Goal: Task Accomplishment & Management: Manage account settings

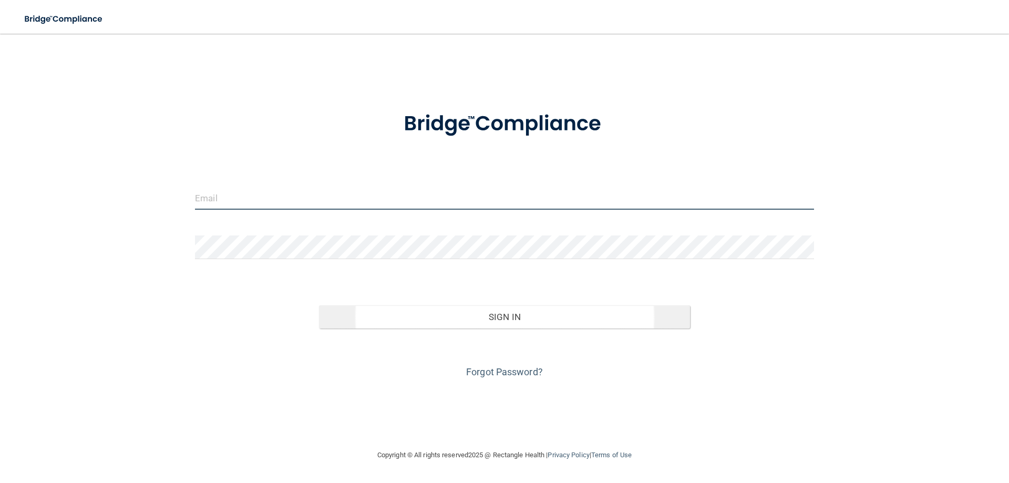
type input "[EMAIL_ADDRESS][DOMAIN_NAME]"
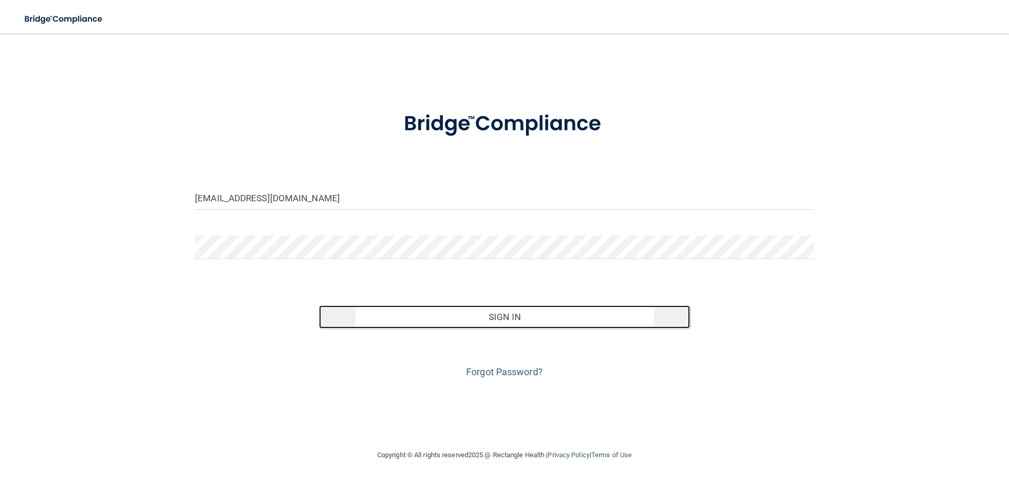
click at [495, 315] on button "Sign In" at bounding box center [504, 316] width 371 height 23
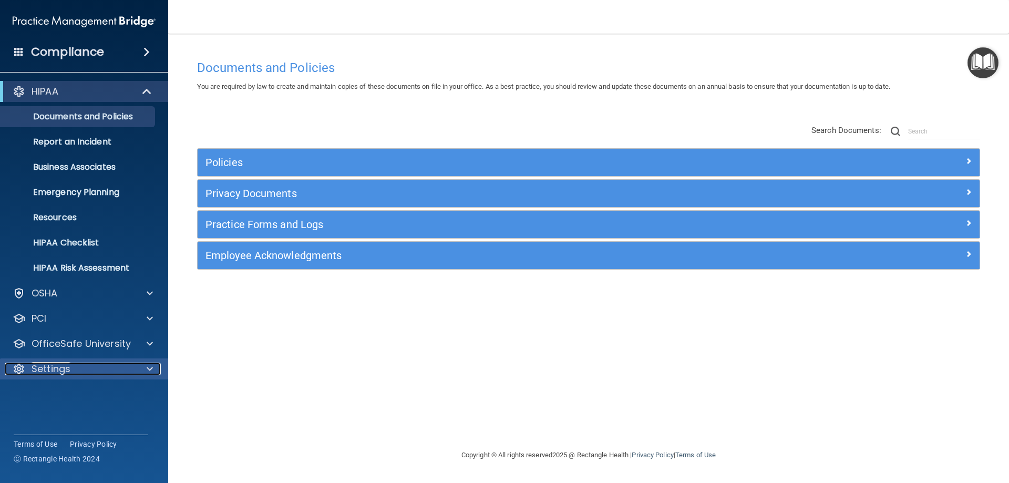
click at [56, 362] on p "Settings" at bounding box center [51, 368] width 39 height 13
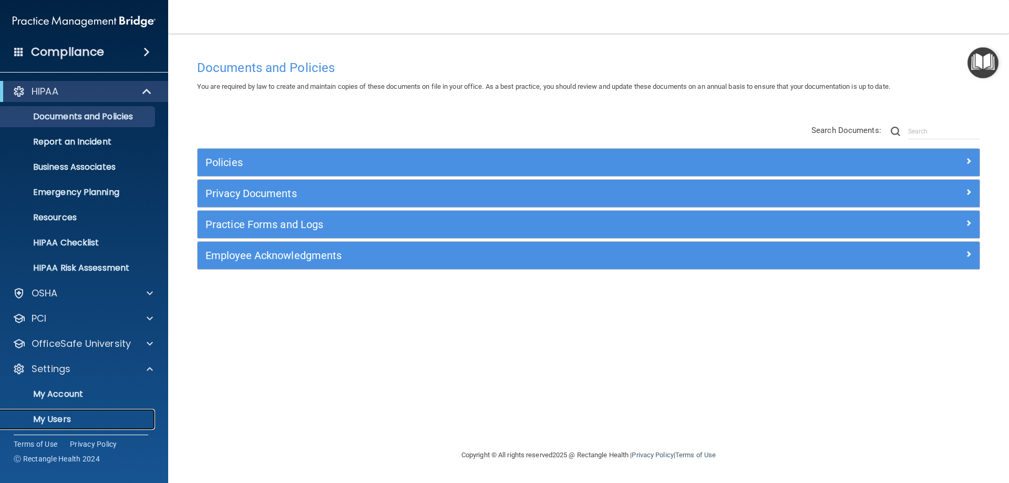
click at [54, 415] on p "My Users" at bounding box center [78, 419] width 143 height 11
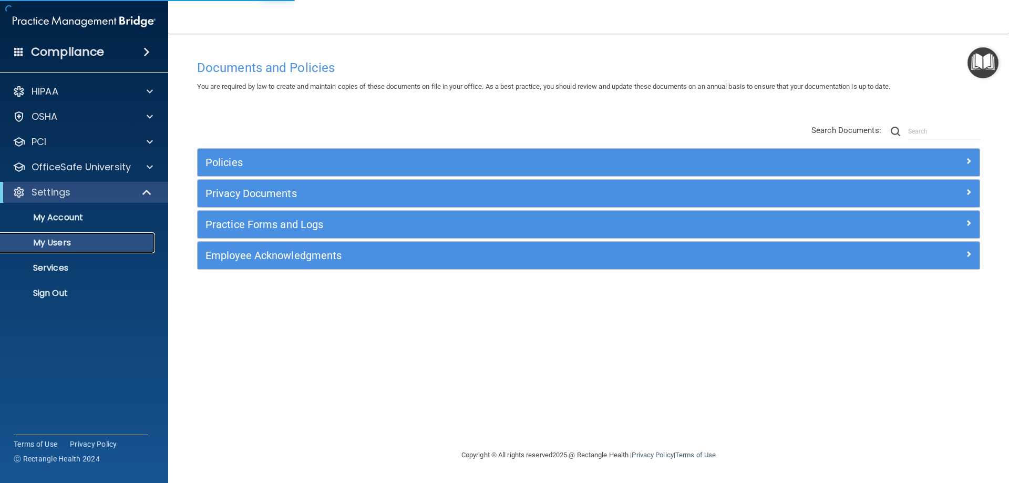
click at [74, 240] on p "My Users" at bounding box center [78, 242] width 143 height 11
select select "20"
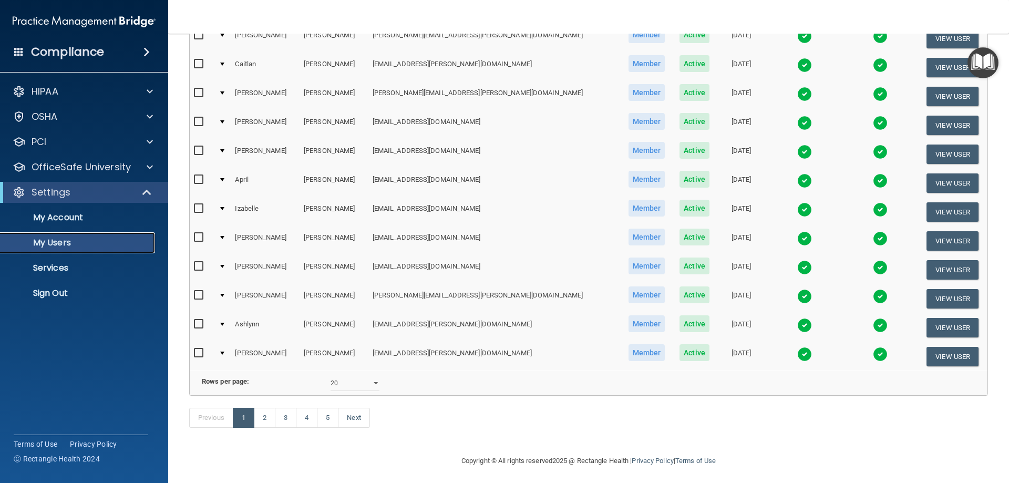
scroll to position [387, 0]
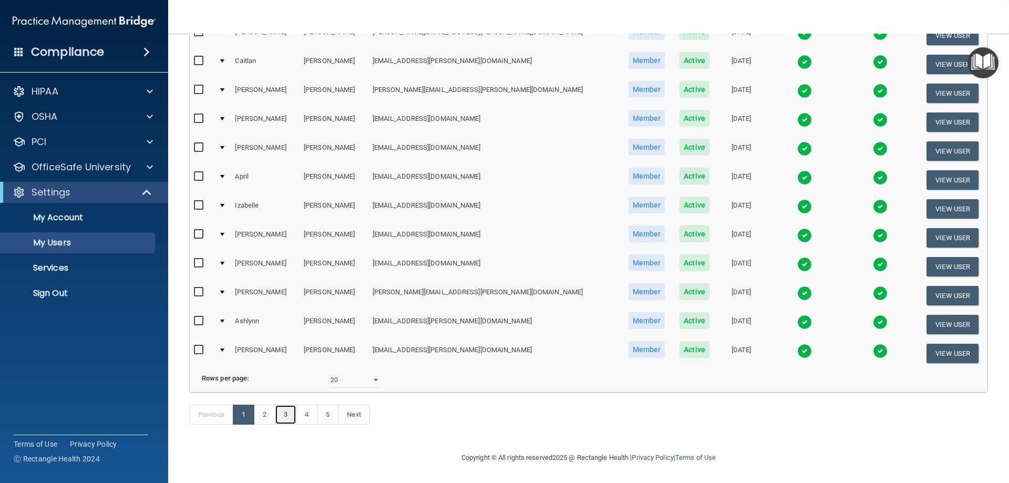
click at [287, 416] on link "3" at bounding box center [286, 415] width 22 height 20
select select "20"
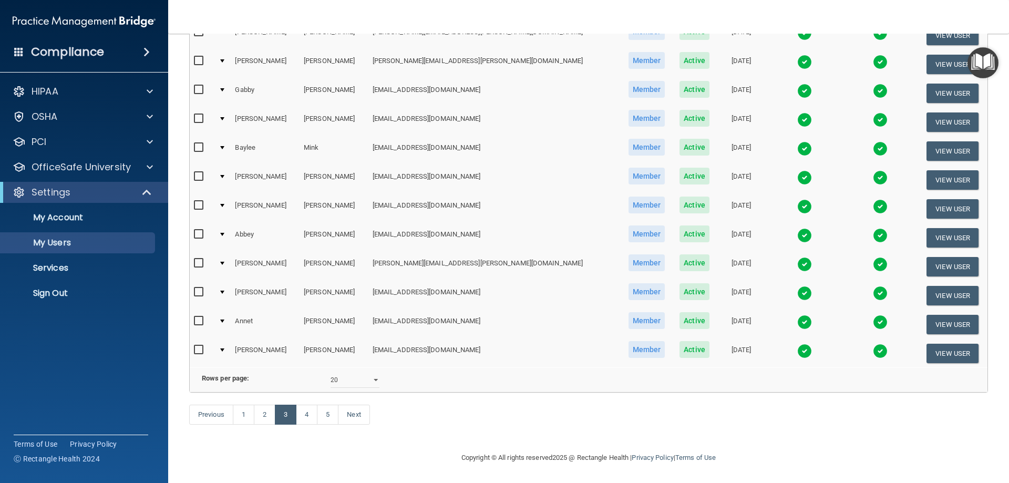
scroll to position [387, 0]
click at [266, 415] on link "2" at bounding box center [265, 415] width 22 height 20
select select "20"
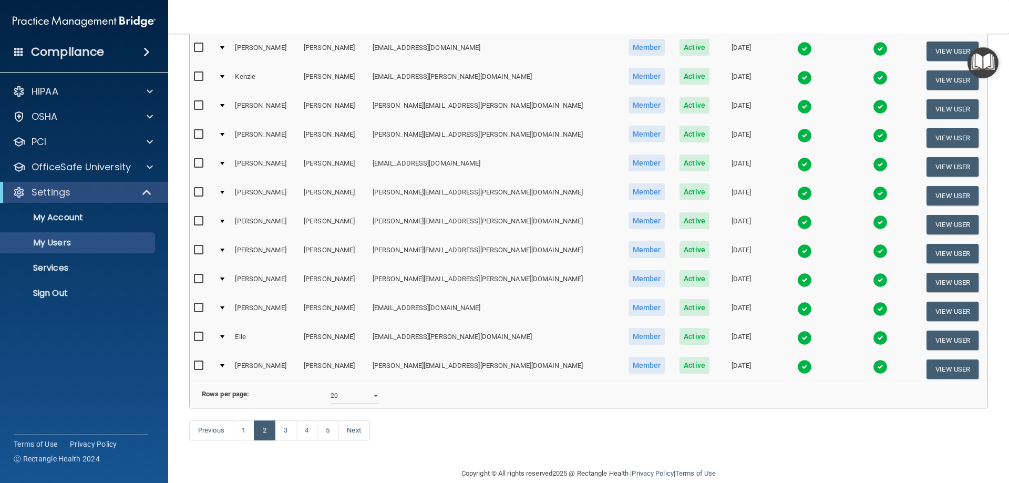
scroll to position [387, 0]
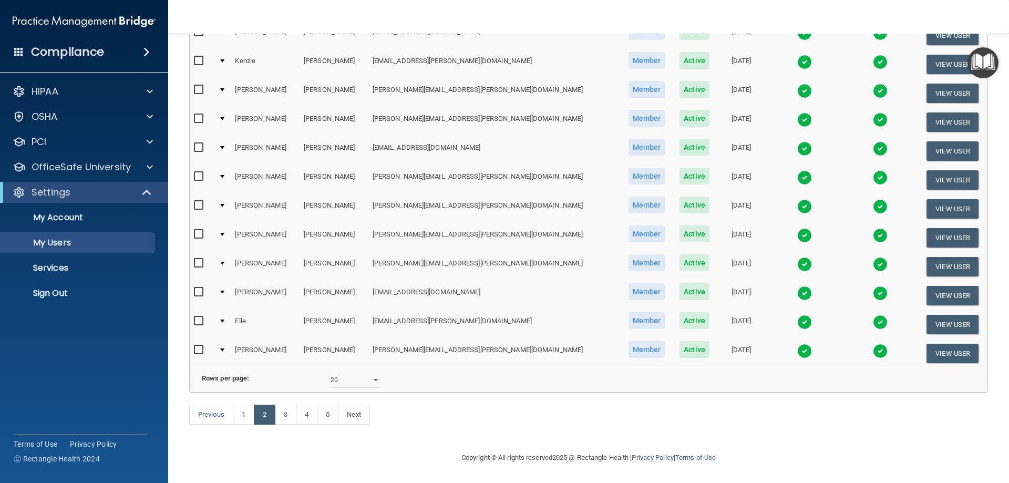
click at [797, 257] on img at bounding box center [804, 264] width 15 height 15
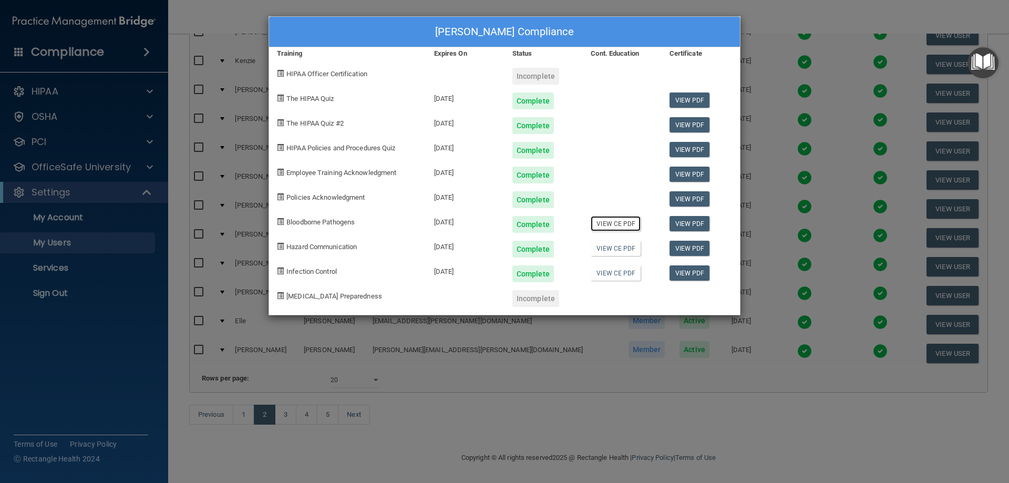
click at [622, 226] on link "View CE PDF" at bounding box center [616, 223] width 50 height 15
click at [609, 225] on link "View CE PDF" at bounding box center [616, 223] width 50 height 15
click at [611, 251] on link "View CE PDF" at bounding box center [616, 248] width 50 height 15
click at [610, 274] on link "View CE PDF" at bounding box center [616, 272] width 50 height 15
click at [608, 222] on link "View CE PDF" at bounding box center [616, 223] width 50 height 15
